Goal: Transaction & Acquisition: Purchase product/service

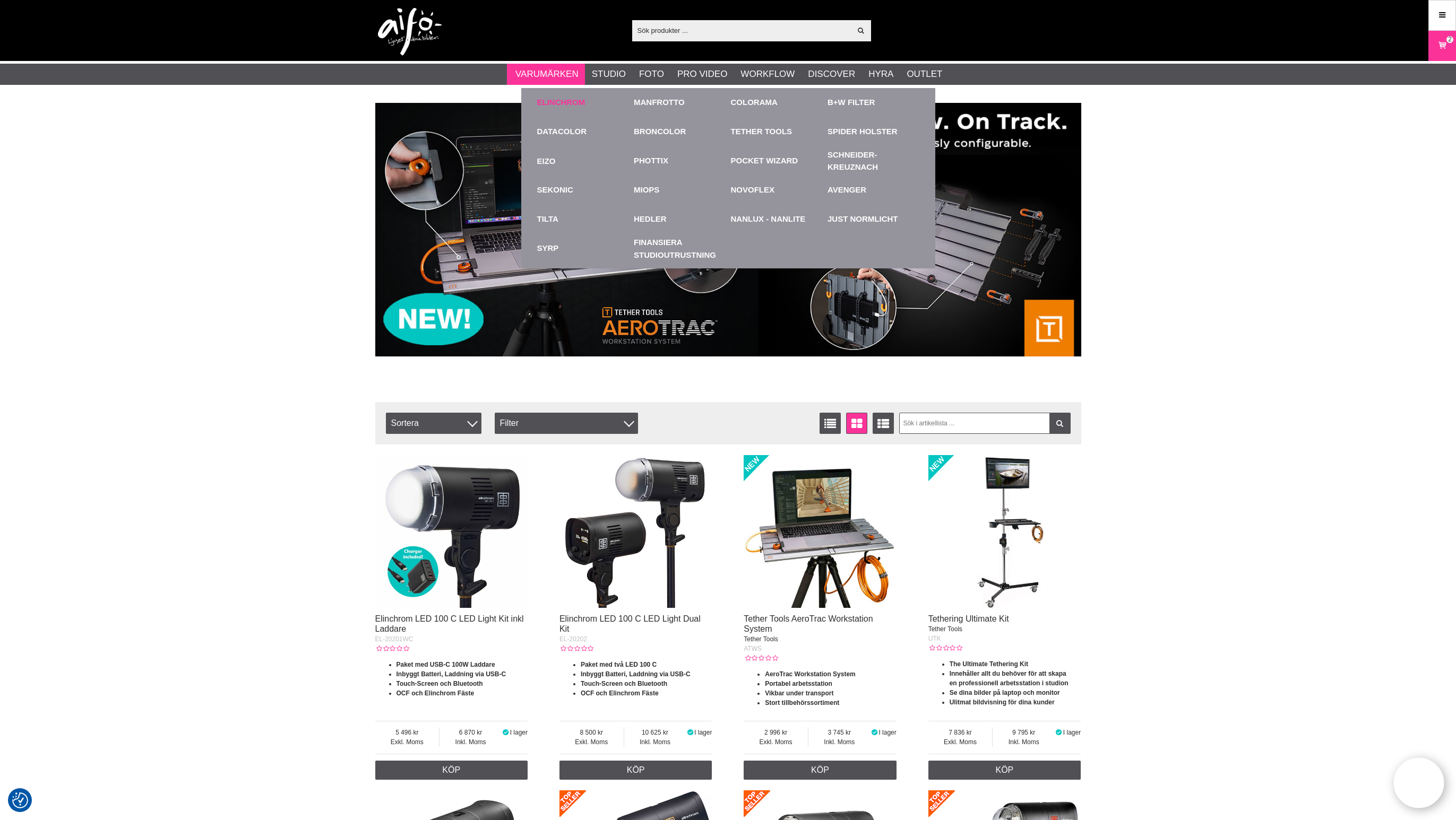
click at [563, 99] on link "Elinchrom" at bounding box center [561, 102] width 48 height 12
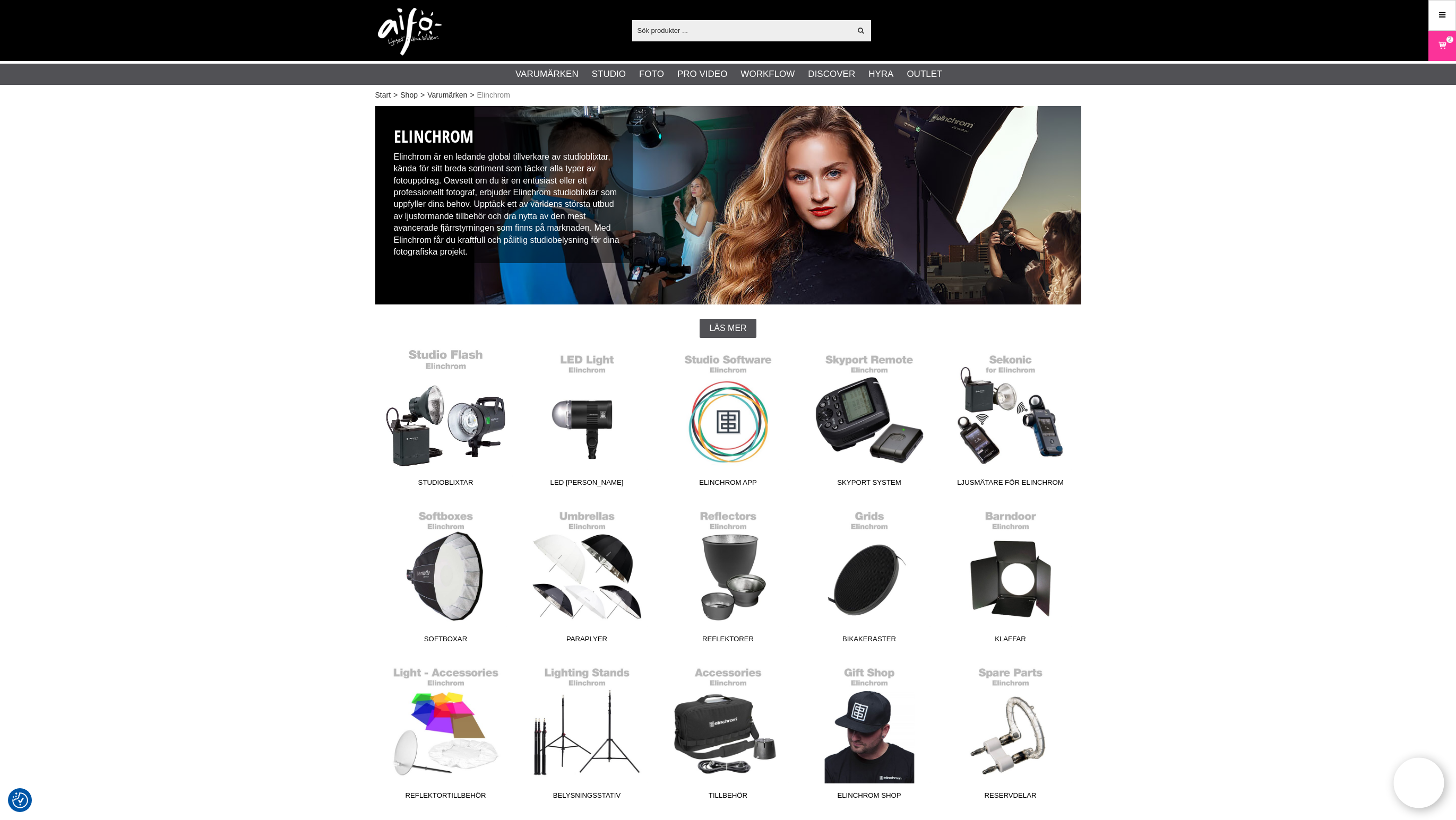
click at [473, 414] on link "Studioblixtar" at bounding box center [446, 420] width 141 height 143
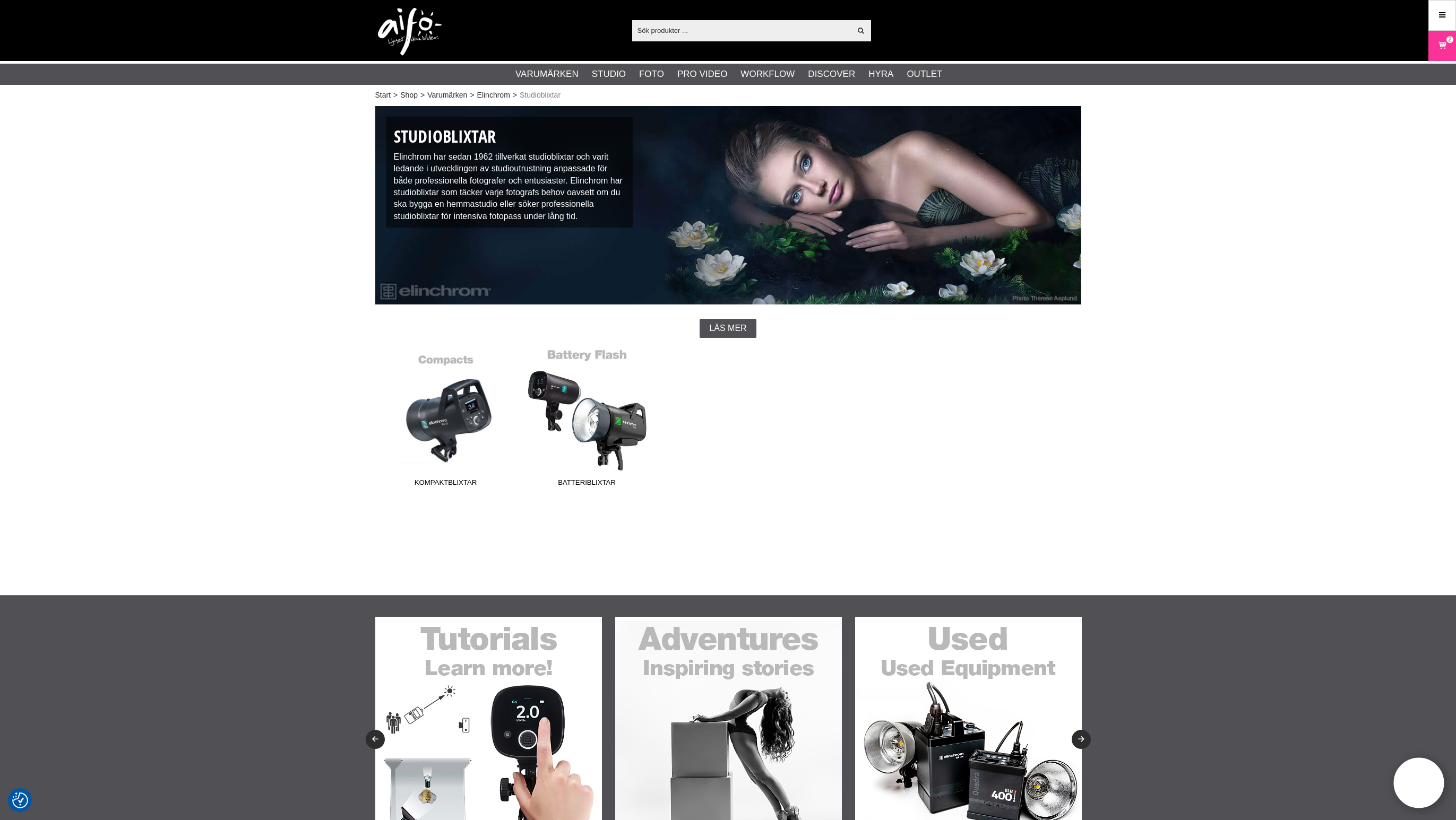
click at [615, 415] on link "Batteriblixtar" at bounding box center [587, 420] width 141 height 143
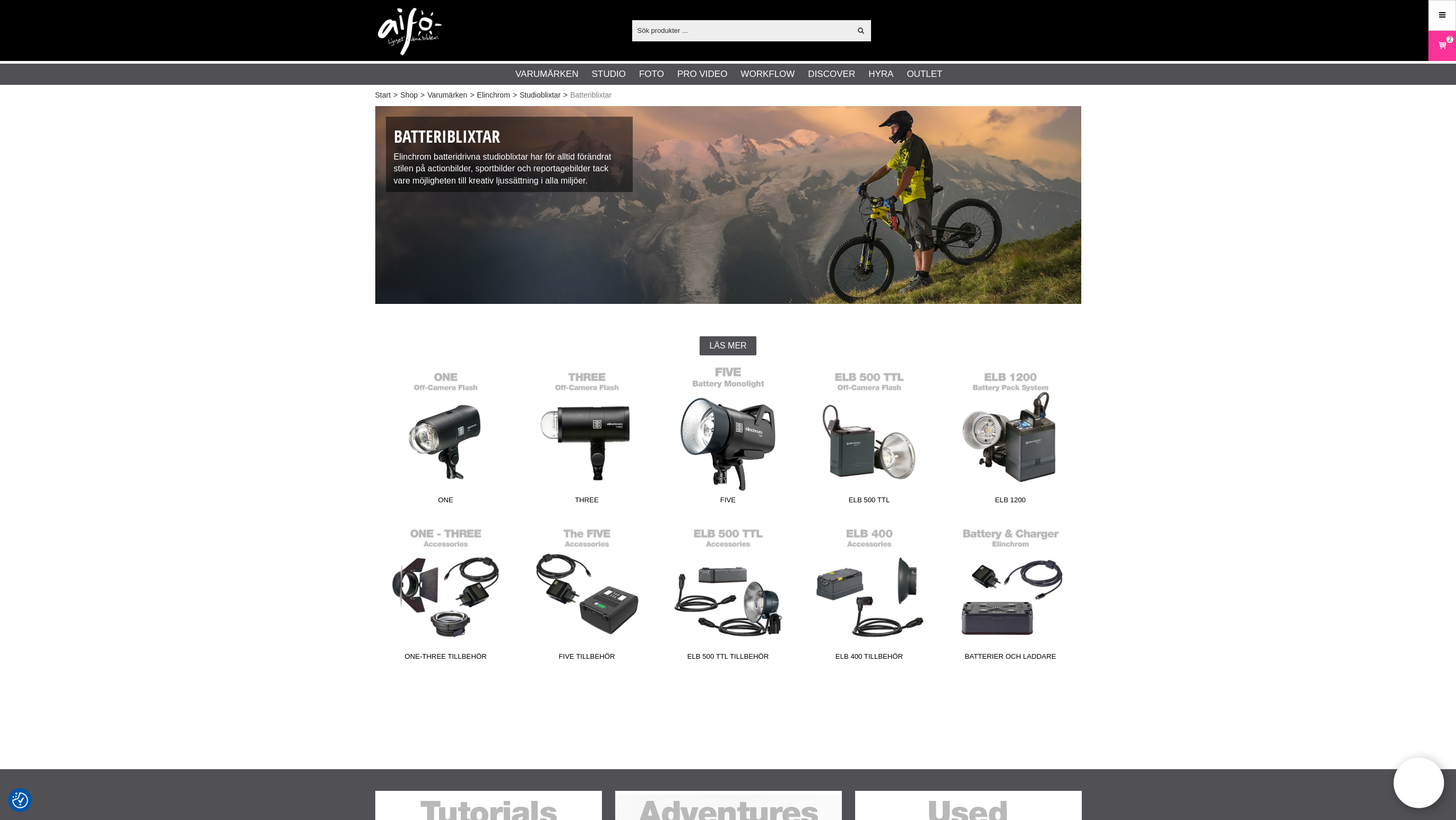
click at [737, 425] on link "FIVE" at bounding box center [729, 437] width 141 height 143
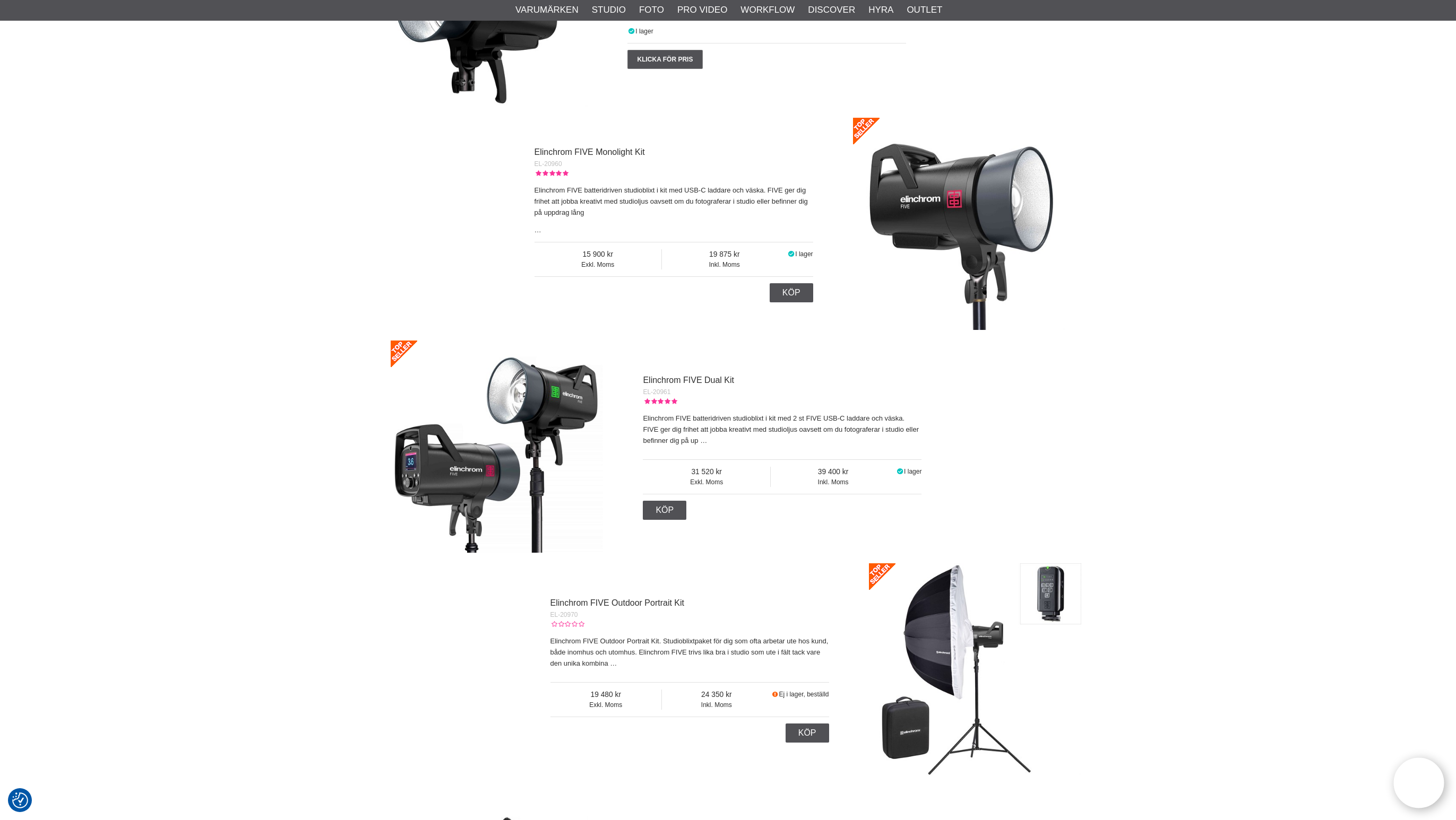
scroll to position [575, 0]
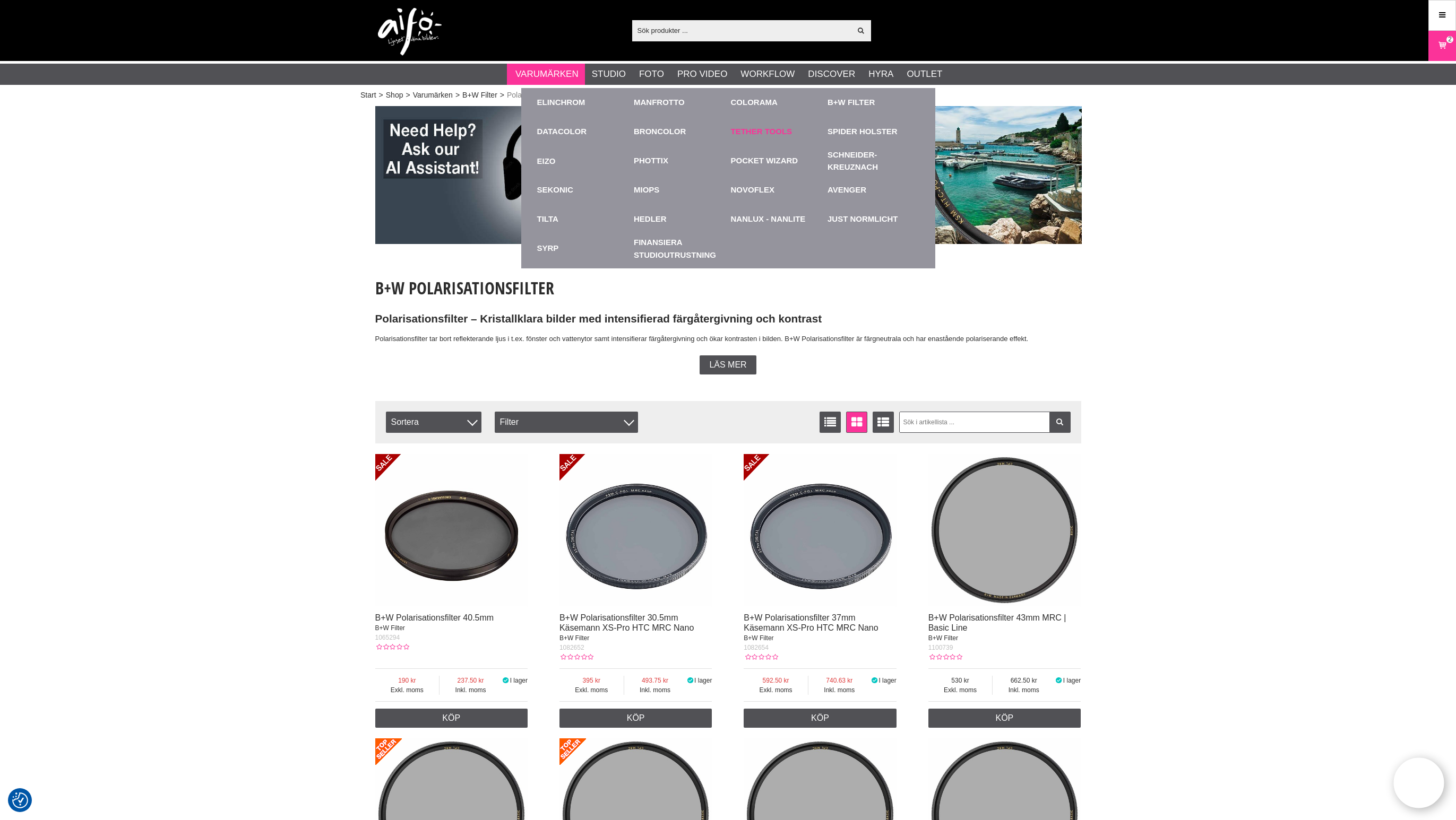
click at [769, 134] on link "Tether Tools" at bounding box center [761, 132] width 61 height 12
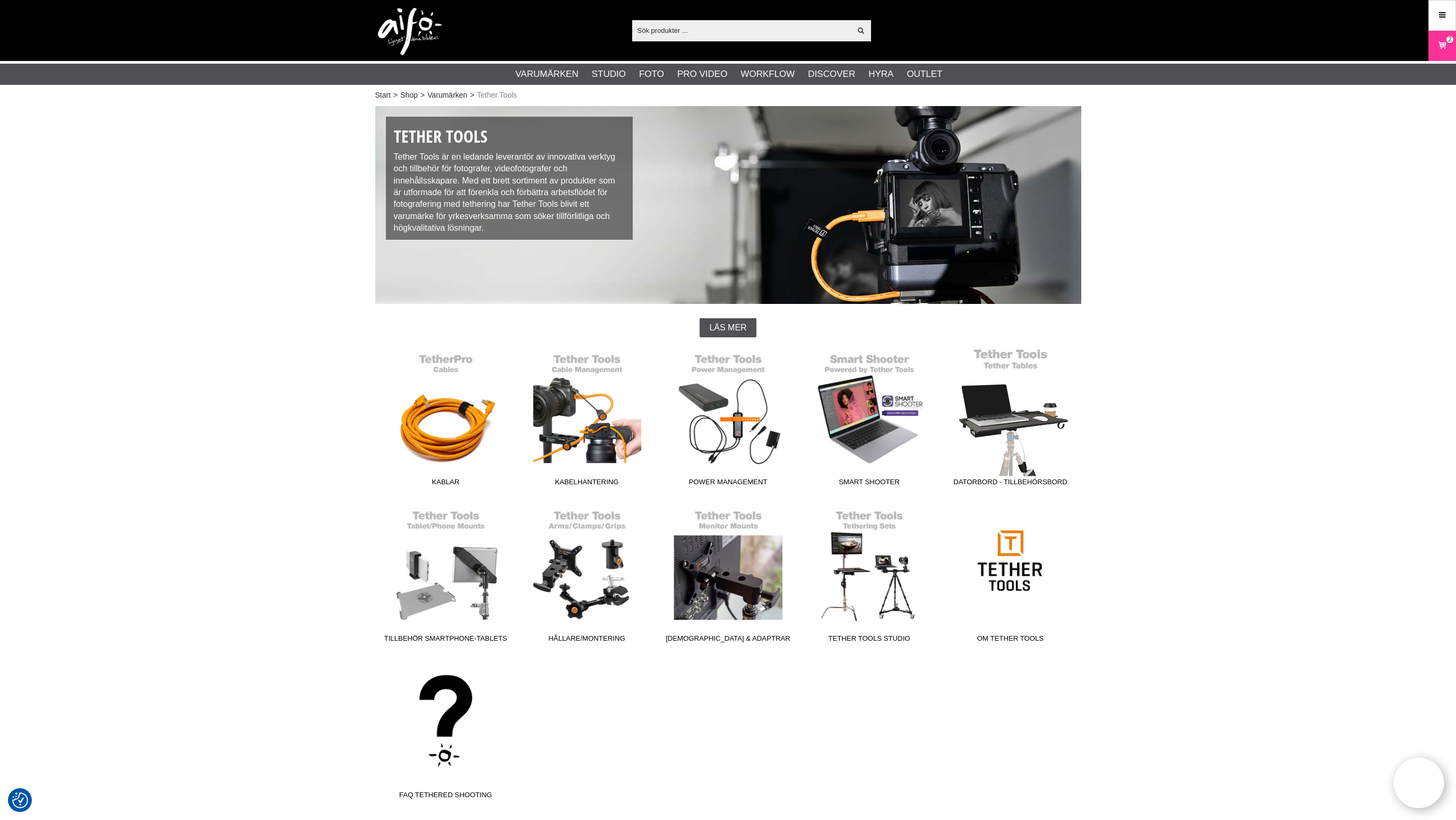
click at [1029, 431] on link "Datorbord - Tillbehörsbord" at bounding box center [1011, 419] width 141 height 143
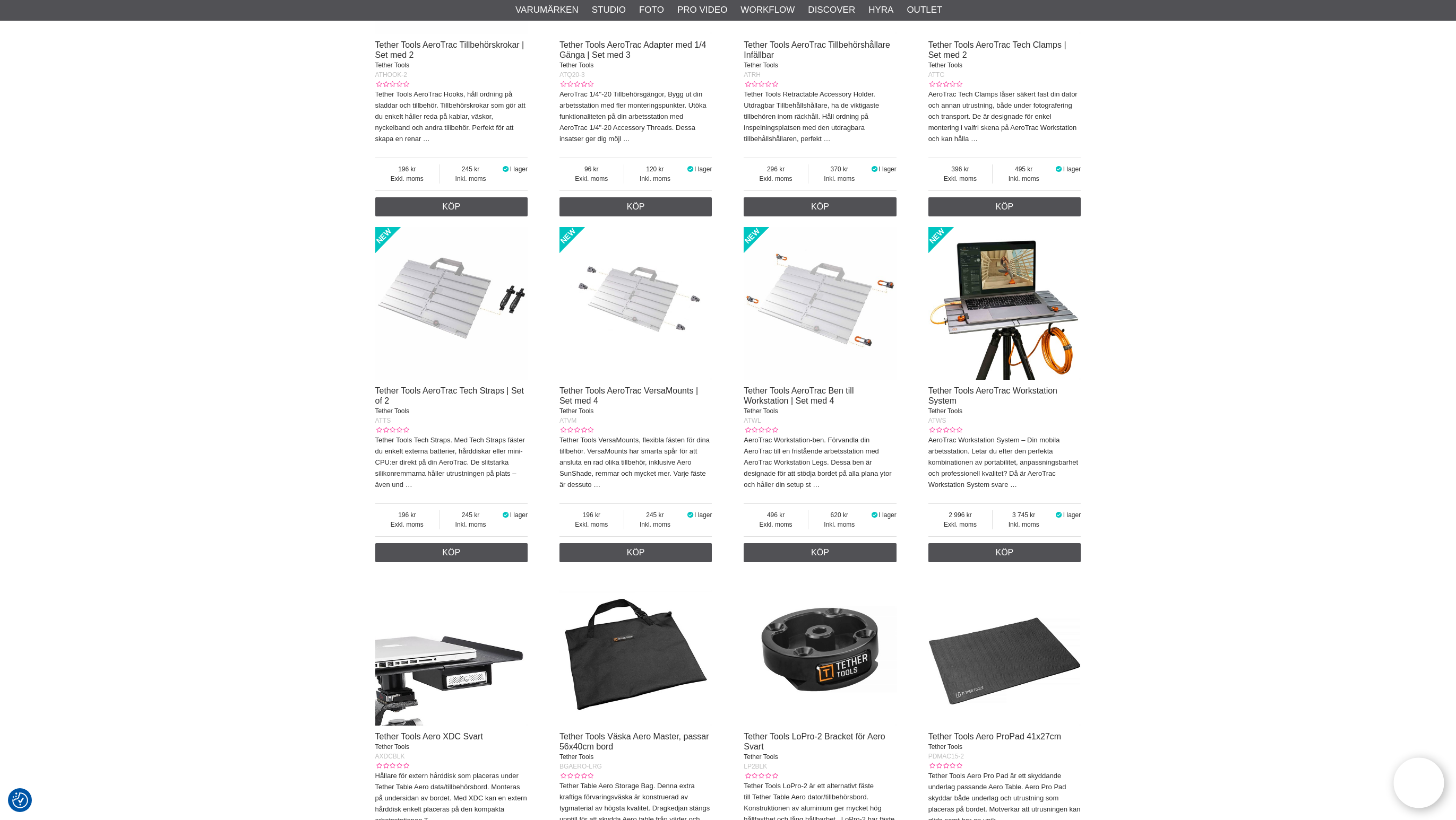
scroll to position [1223, 0]
click at [1013, 399] on link "Tether Tools AeroTrac Workstation System" at bounding box center [993, 395] width 129 height 19
